Goal: Contribute content: Add original content to the website for others to see

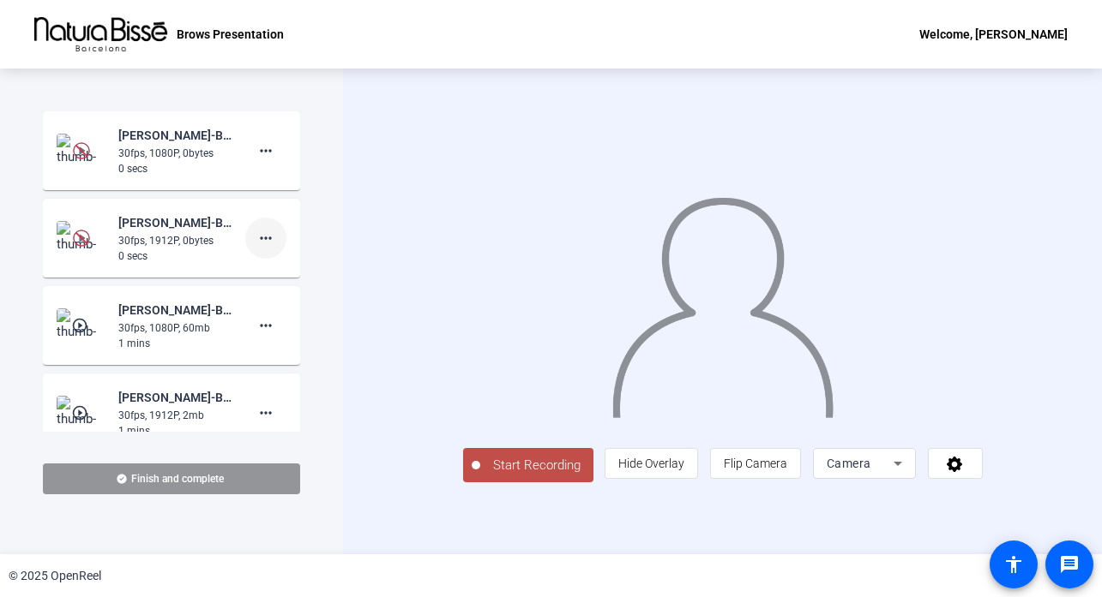
click at [265, 238] on mat-icon "more_horiz" at bounding box center [265, 238] width 21 height 21
click at [261, 147] on div at bounding box center [551, 298] width 1102 height 597
click at [261, 147] on mat-icon "more_horiz" at bounding box center [265, 151] width 21 height 21
click at [215, 472] on div at bounding box center [551, 298] width 1102 height 597
click at [214, 483] on span "Finish and complete" at bounding box center [177, 479] width 93 height 14
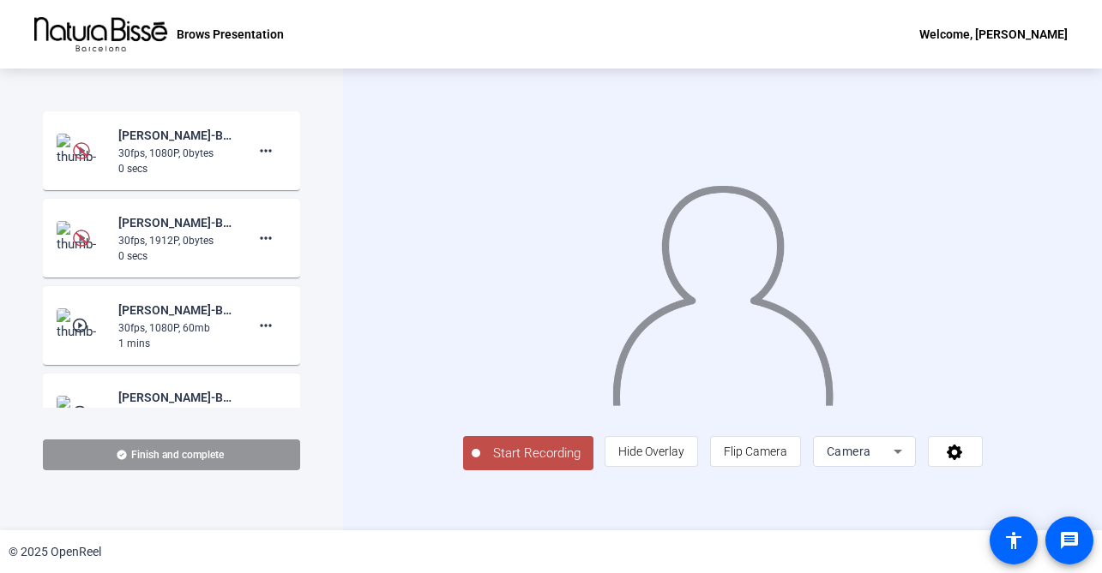
click at [893, 462] on div "Camera" at bounding box center [859, 451] width 67 height 21
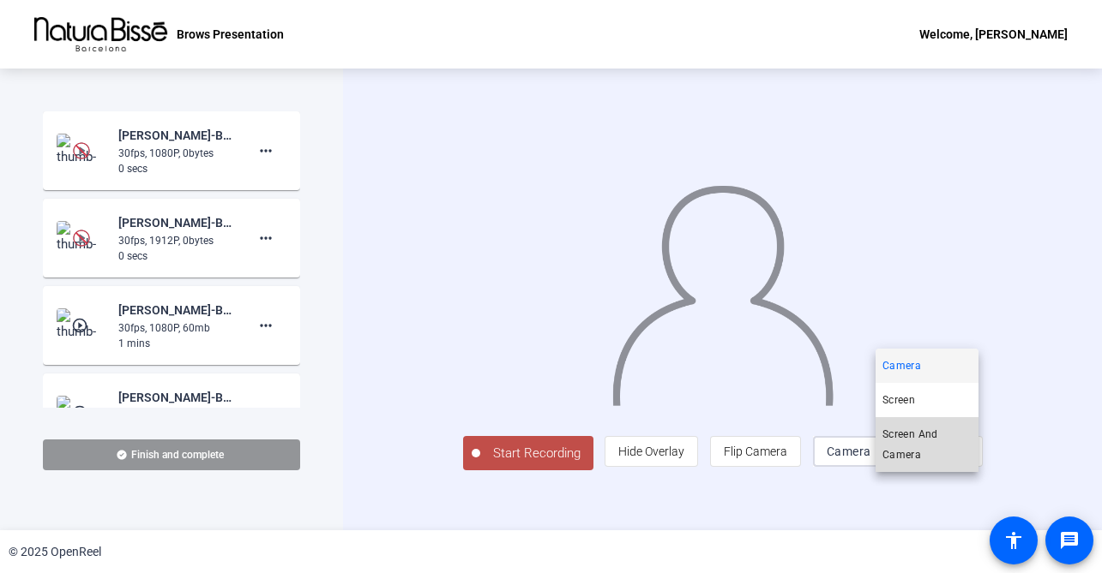
click at [929, 447] on span "Screen And Camera" at bounding box center [926, 444] width 89 height 41
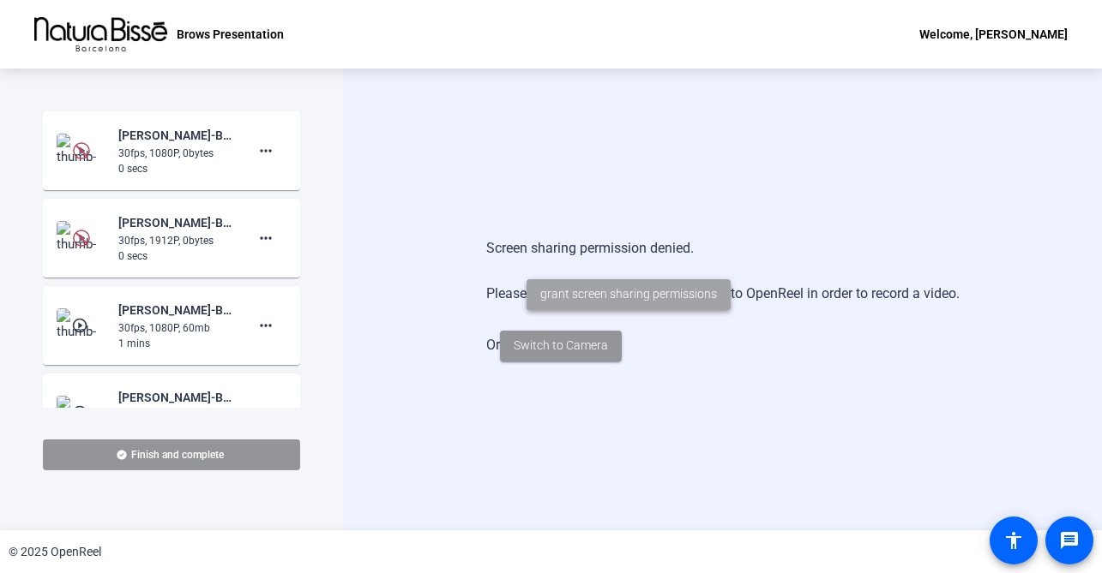
click at [655, 292] on span "grant screen sharing permissions" at bounding box center [628, 294] width 177 height 18
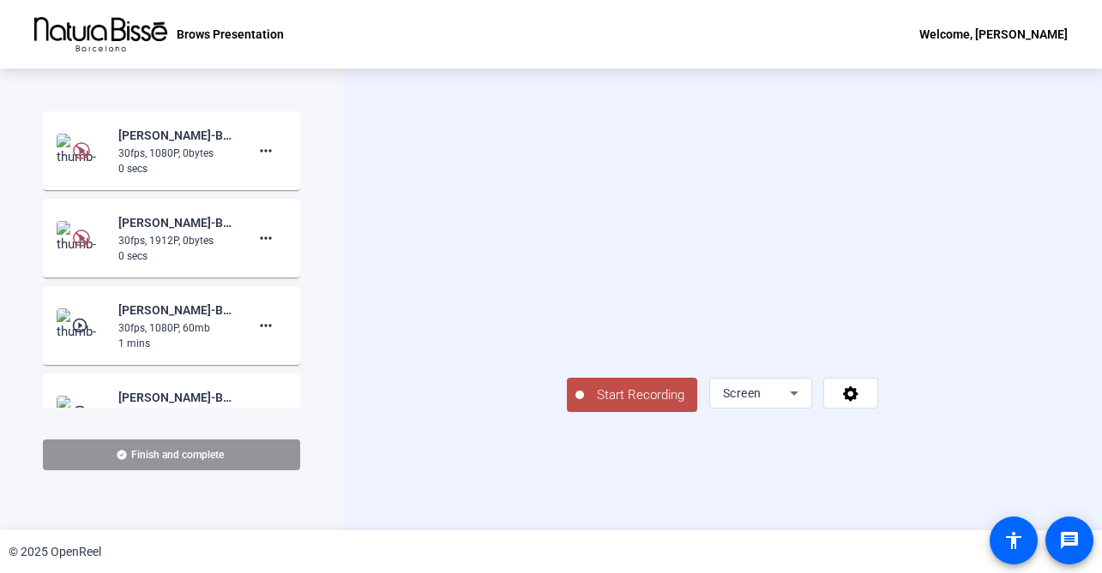
click at [804, 404] on icon at bounding box center [793, 393] width 21 height 21
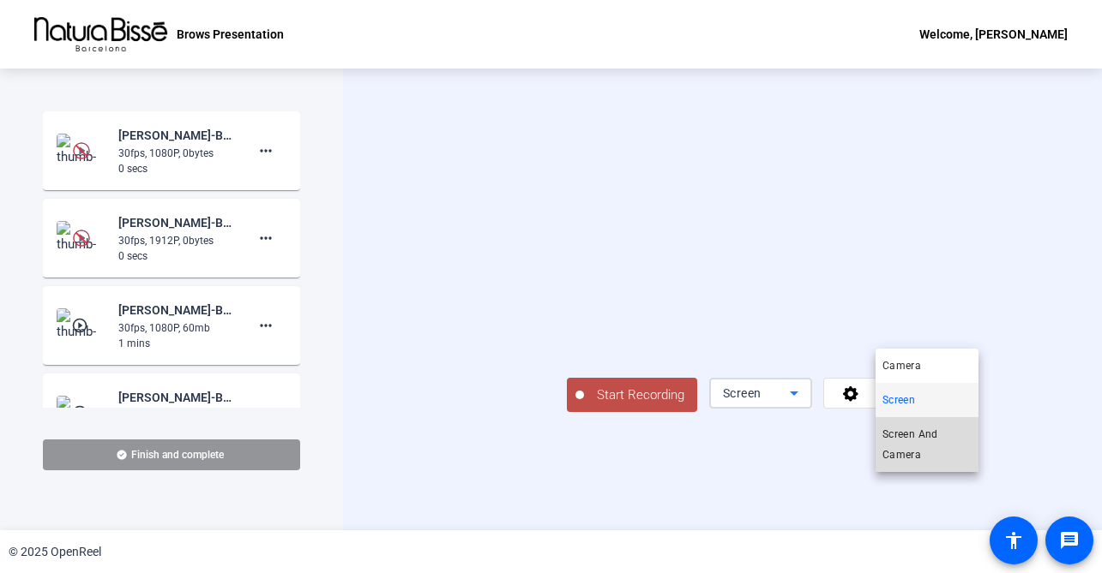
click at [928, 440] on span "Screen And Camera" at bounding box center [926, 444] width 89 height 41
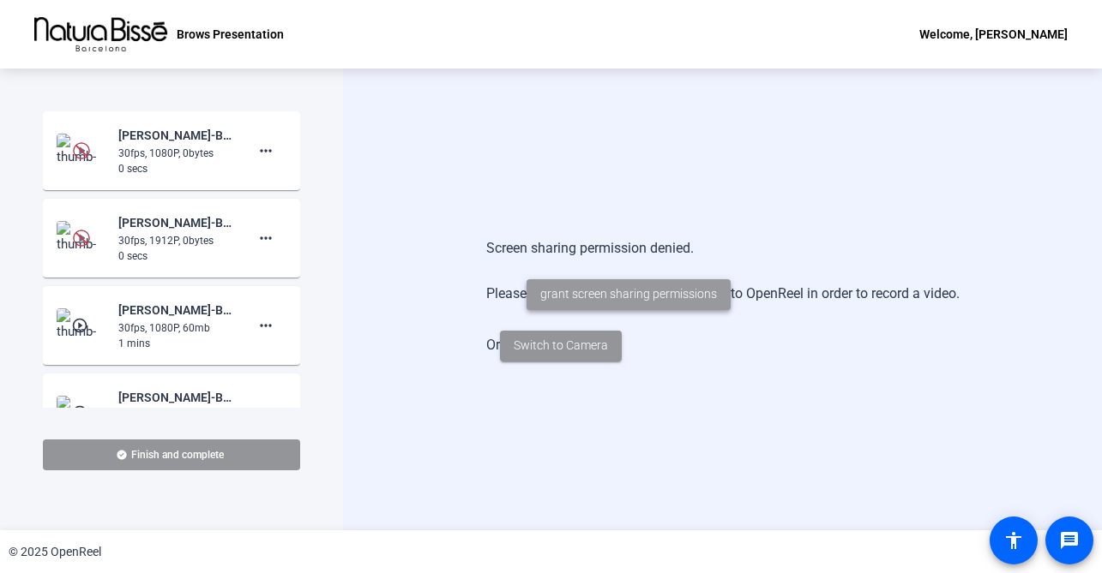
click at [672, 289] on span "grant screen sharing permissions" at bounding box center [628, 294] width 177 height 18
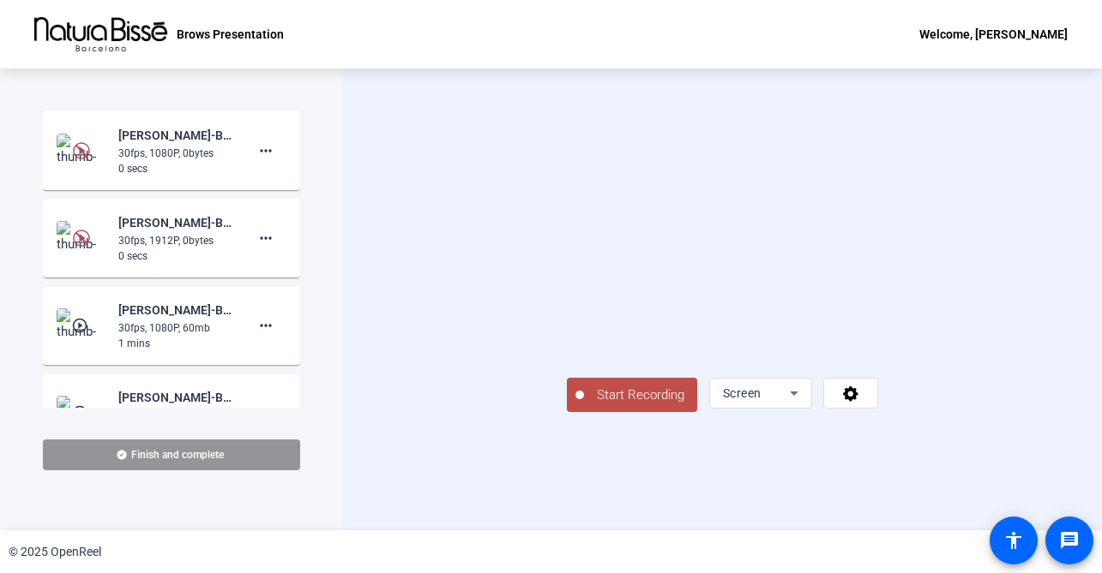
click at [798, 396] on icon at bounding box center [793, 394] width 9 height 4
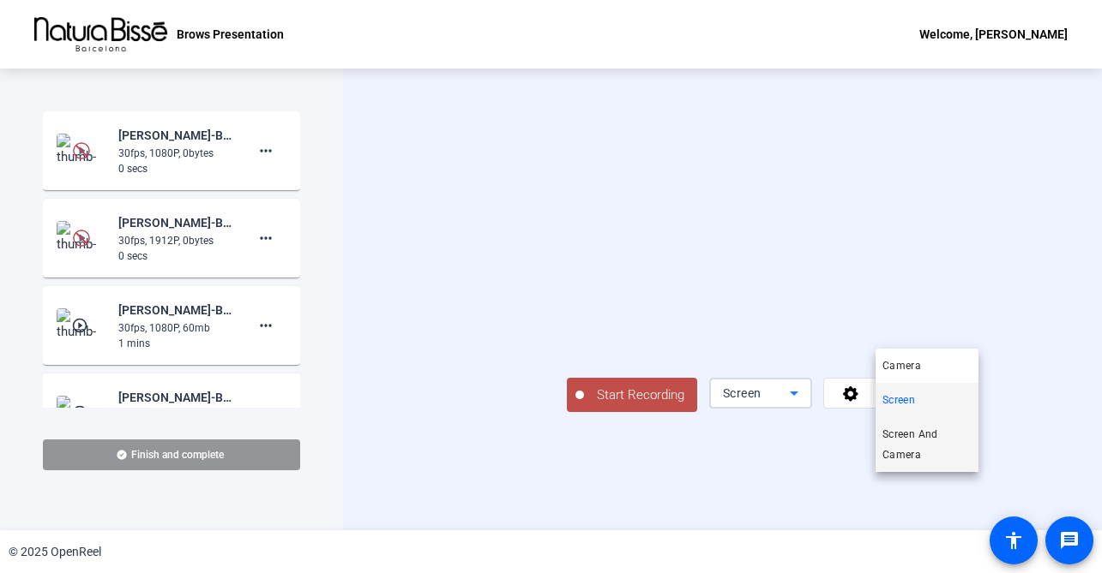
click at [911, 458] on span "Screen And Camera" at bounding box center [926, 444] width 89 height 41
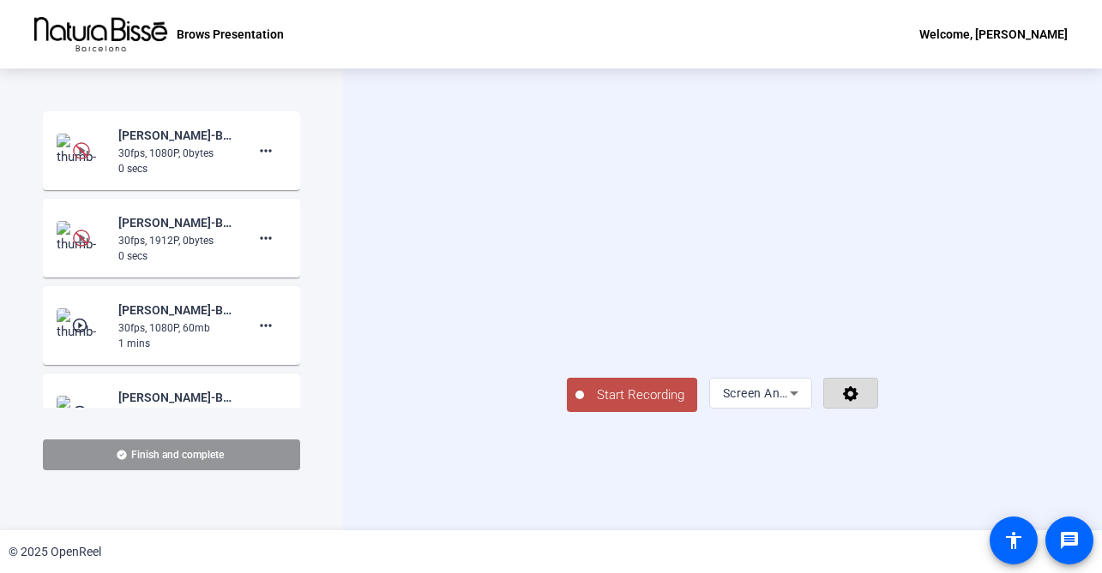
click at [861, 402] on icon at bounding box center [851, 393] width 20 height 17
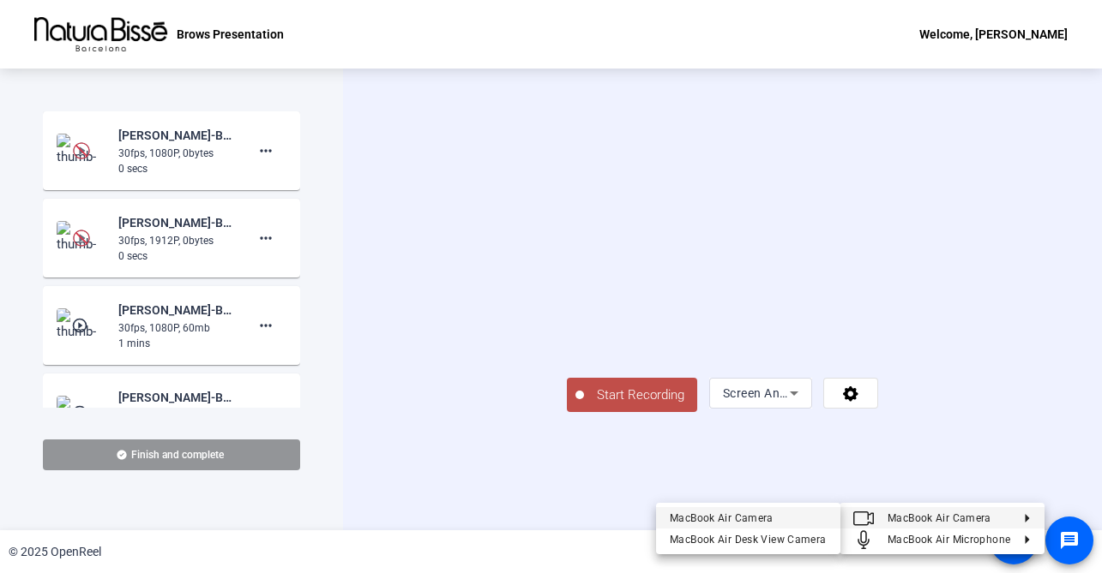
click at [796, 515] on div "MacBook Air Camera" at bounding box center [747, 517] width 157 height 21
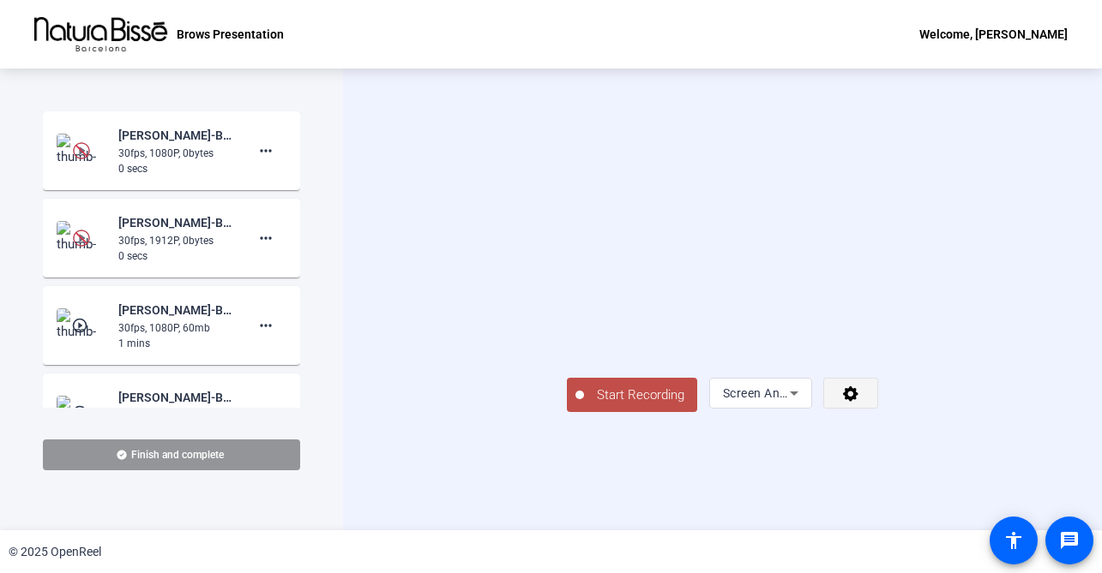
click at [858, 402] on icon at bounding box center [850, 394] width 15 height 15
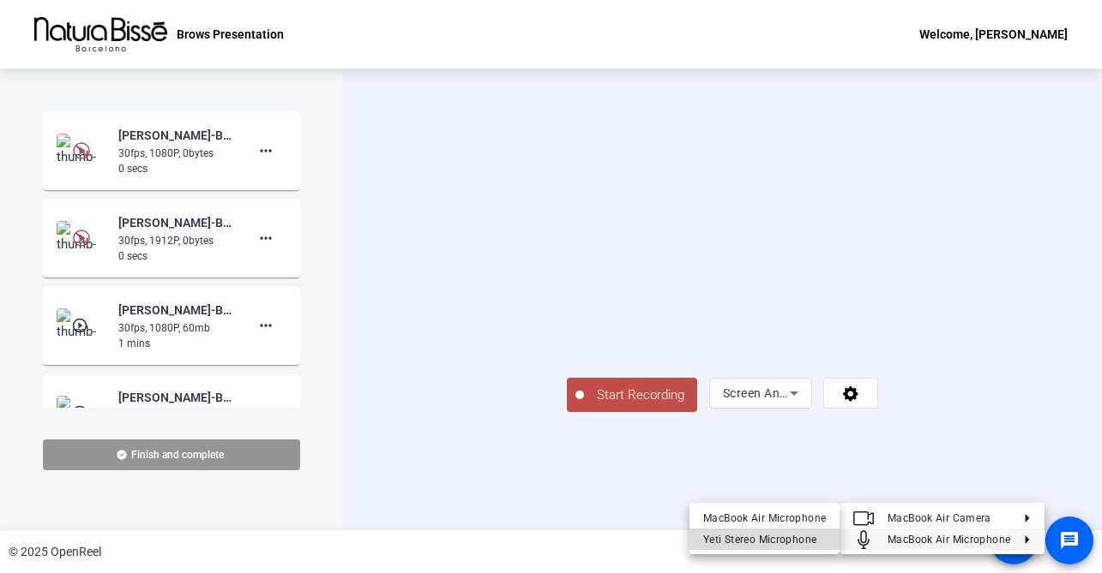
click at [785, 533] on span "Yeti Stereo Microphone" at bounding box center [759, 539] width 113 height 12
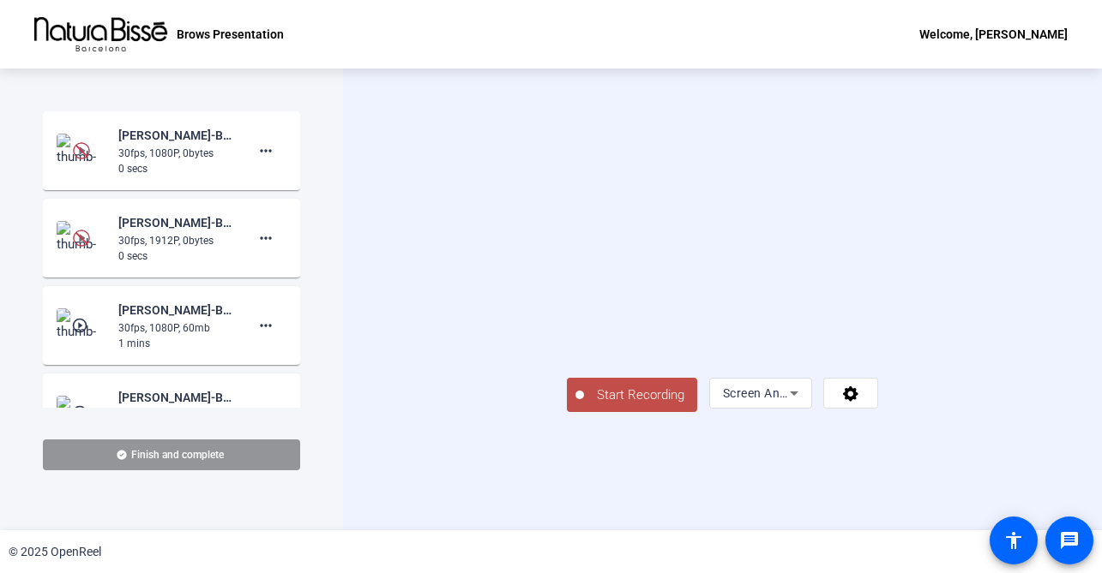
click at [584, 405] on span "Start Recording" at bounding box center [640, 396] width 113 height 20
